Goal: Complete application form: Complete application form

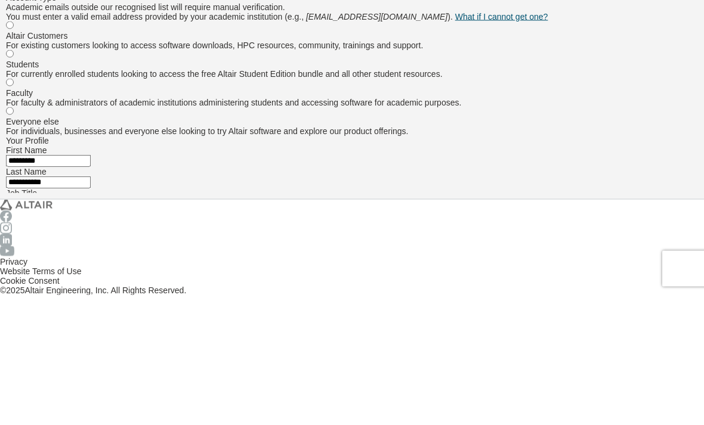
type input "*"
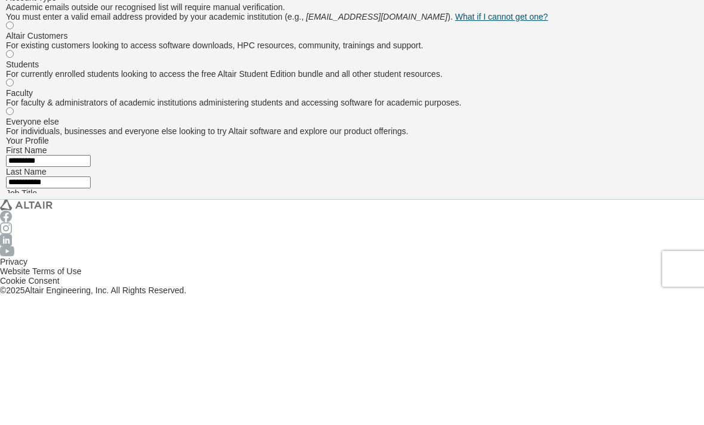
type input "*"
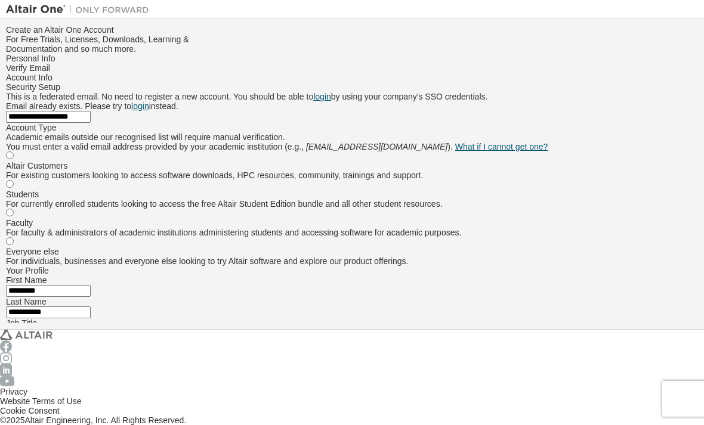
click at [91, 419] on input "text" at bounding box center [48, 425] width 85 height 12
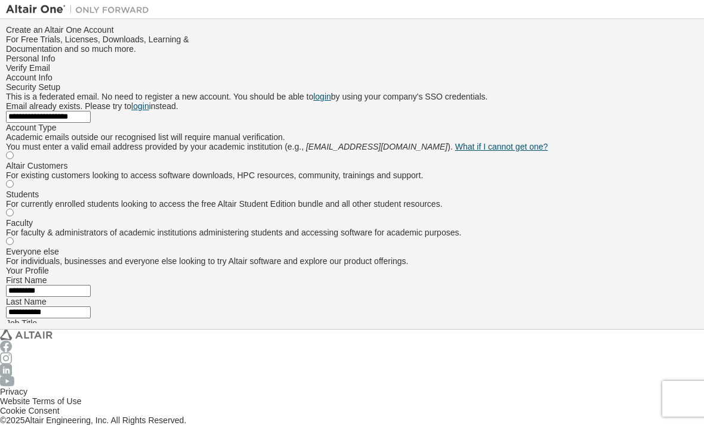
click at [91, 419] on input "text" at bounding box center [48, 425] width 85 height 12
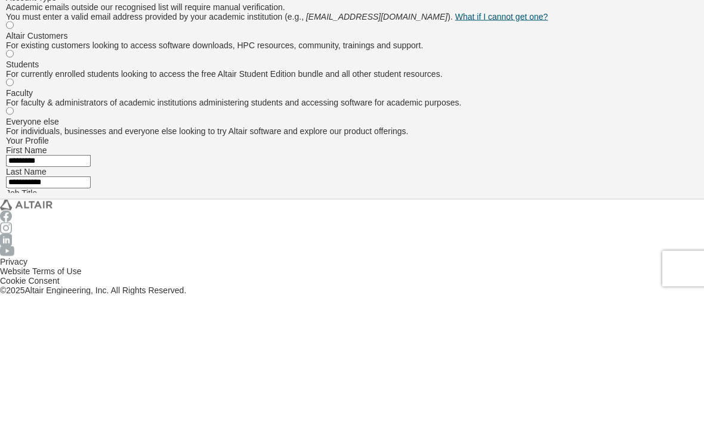
type input "*"
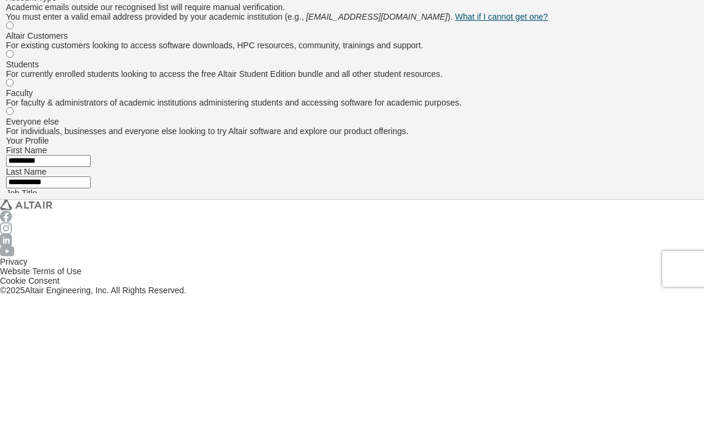
type input "*"
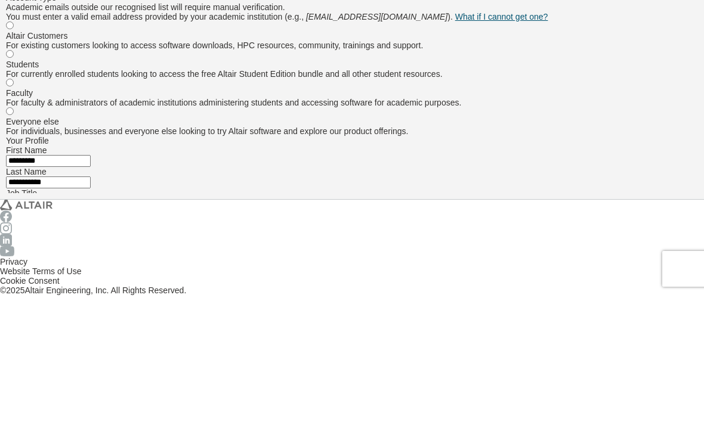
type input "*"
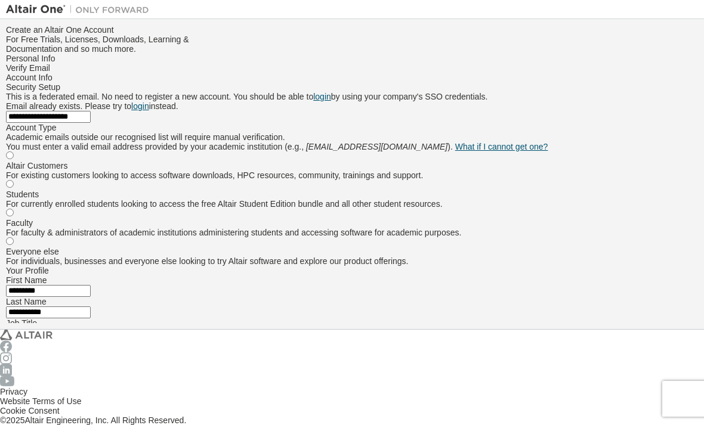
click at [91, 419] on input "text" at bounding box center [48, 425] width 85 height 12
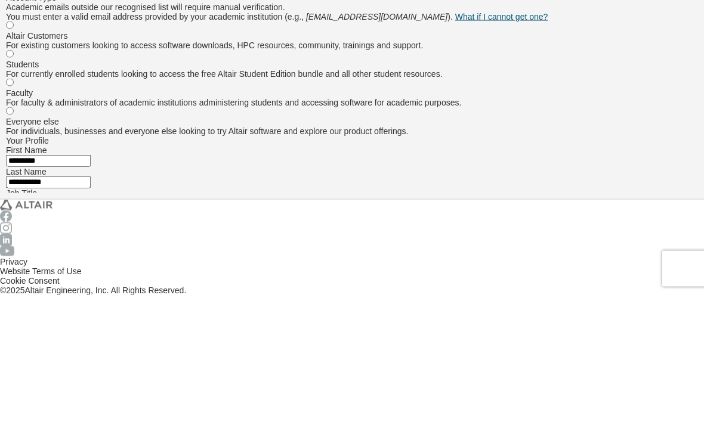
type input "*"
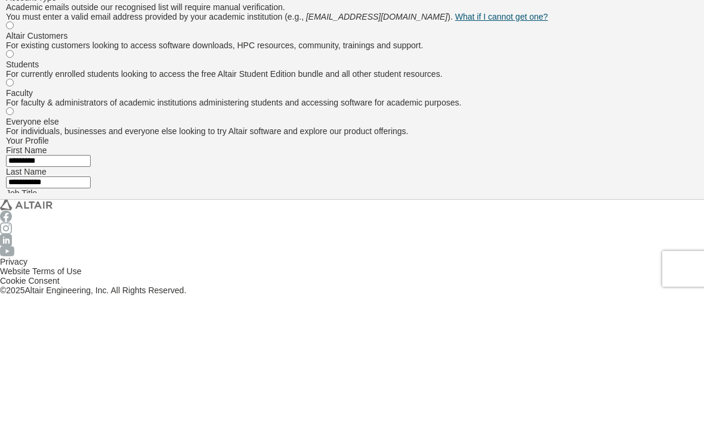
type input "*"
